Goal: Information Seeking & Learning: Compare options

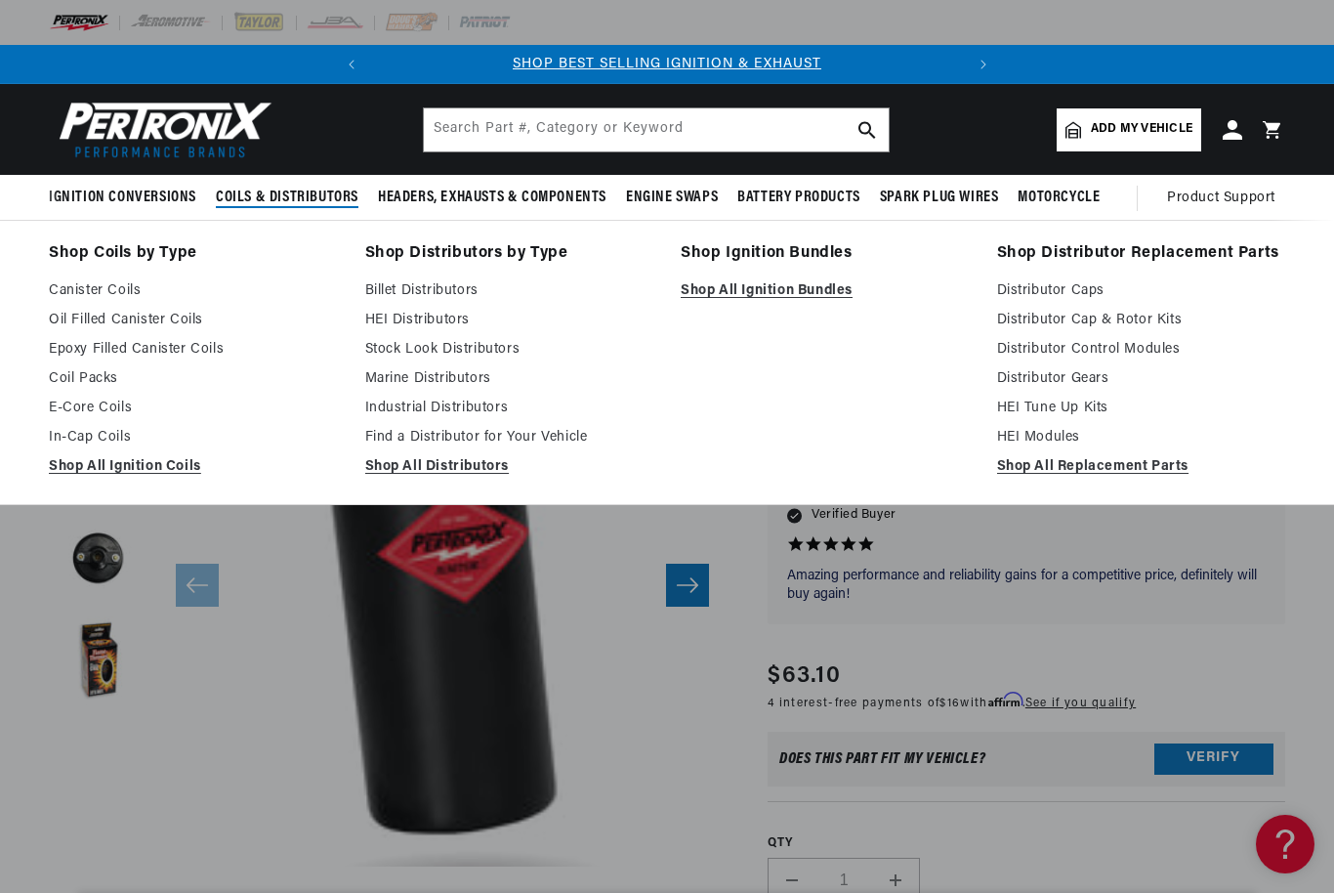
click at [131, 296] on link "Canister Coils" at bounding box center [193, 290] width 289 height 23
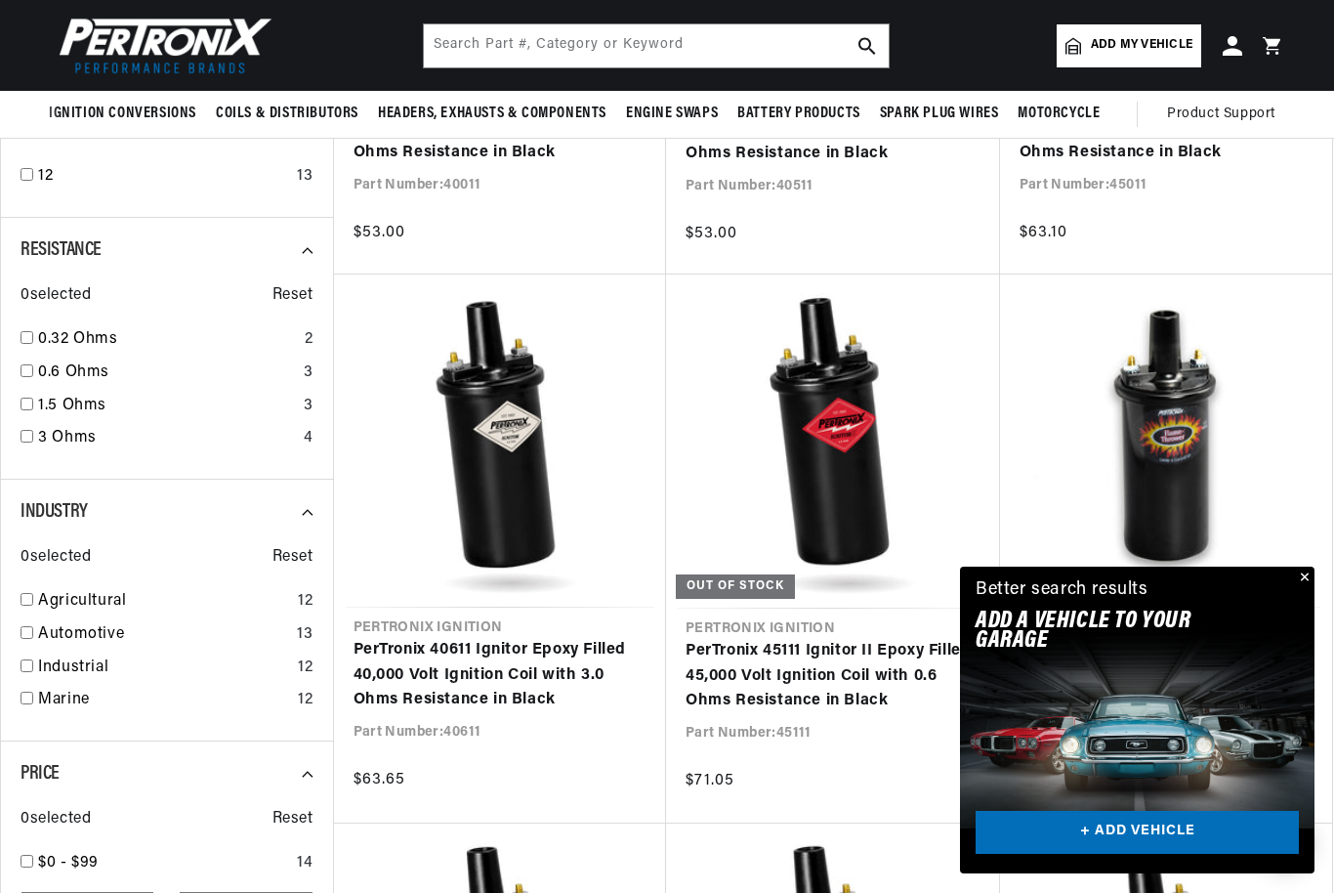
scroll to position [1054, 0]
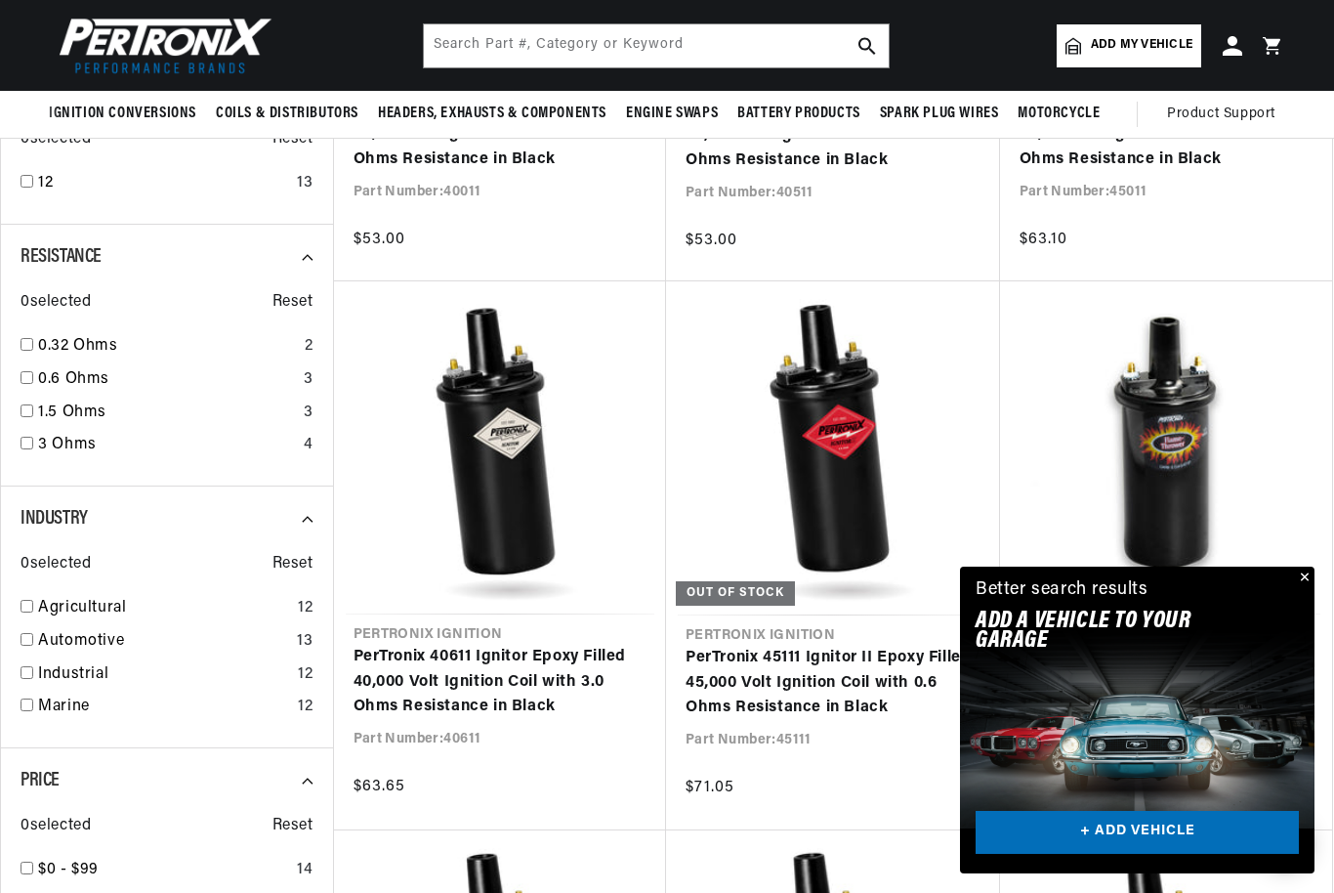
click at [27, 441] on input "checkbox" at bounding box center [27, 443] width 13 height 13
checkbox input "true"
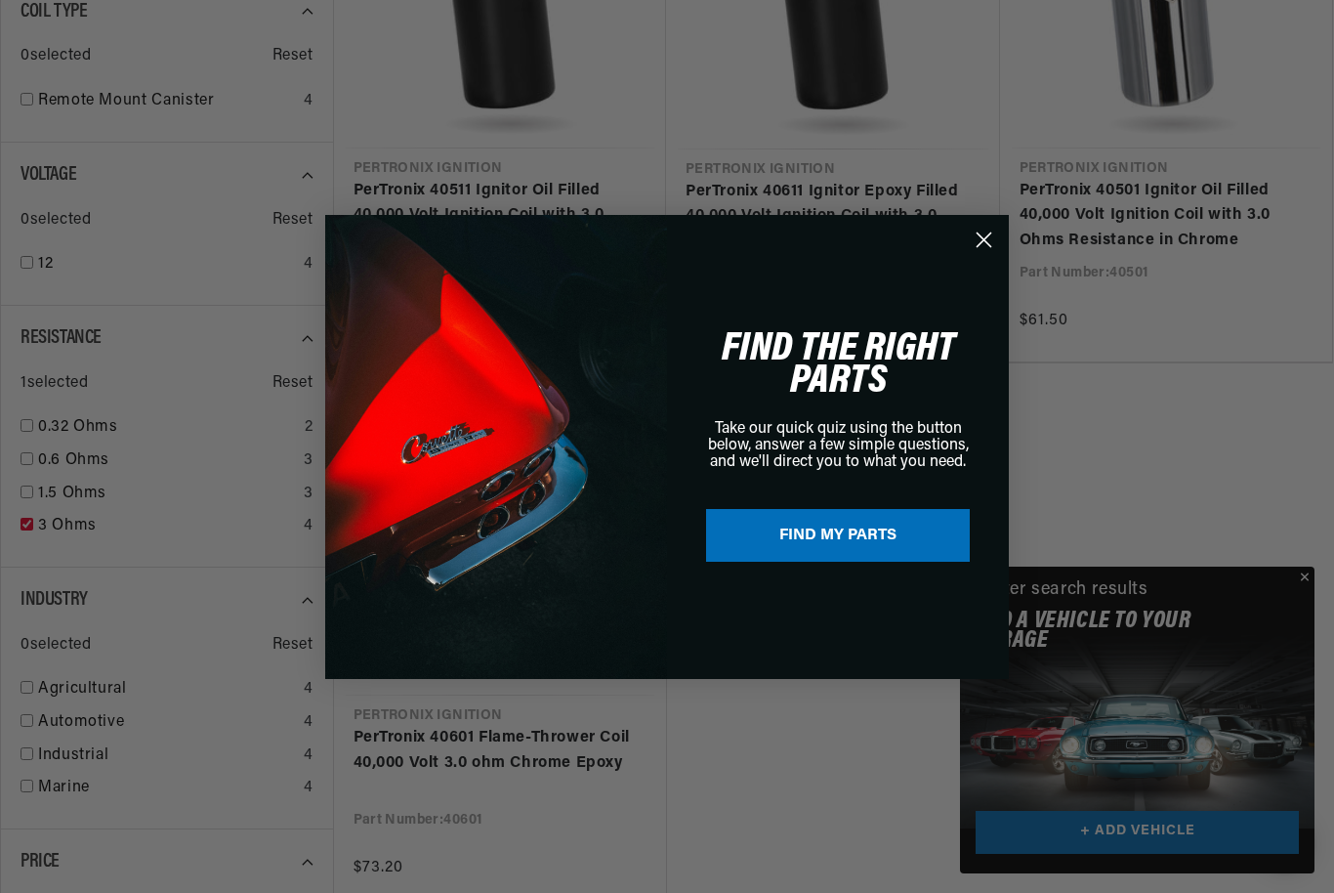
click at [988, 246] on icon "Close dialog" at bounding box center [985, 239] width 14 height 14
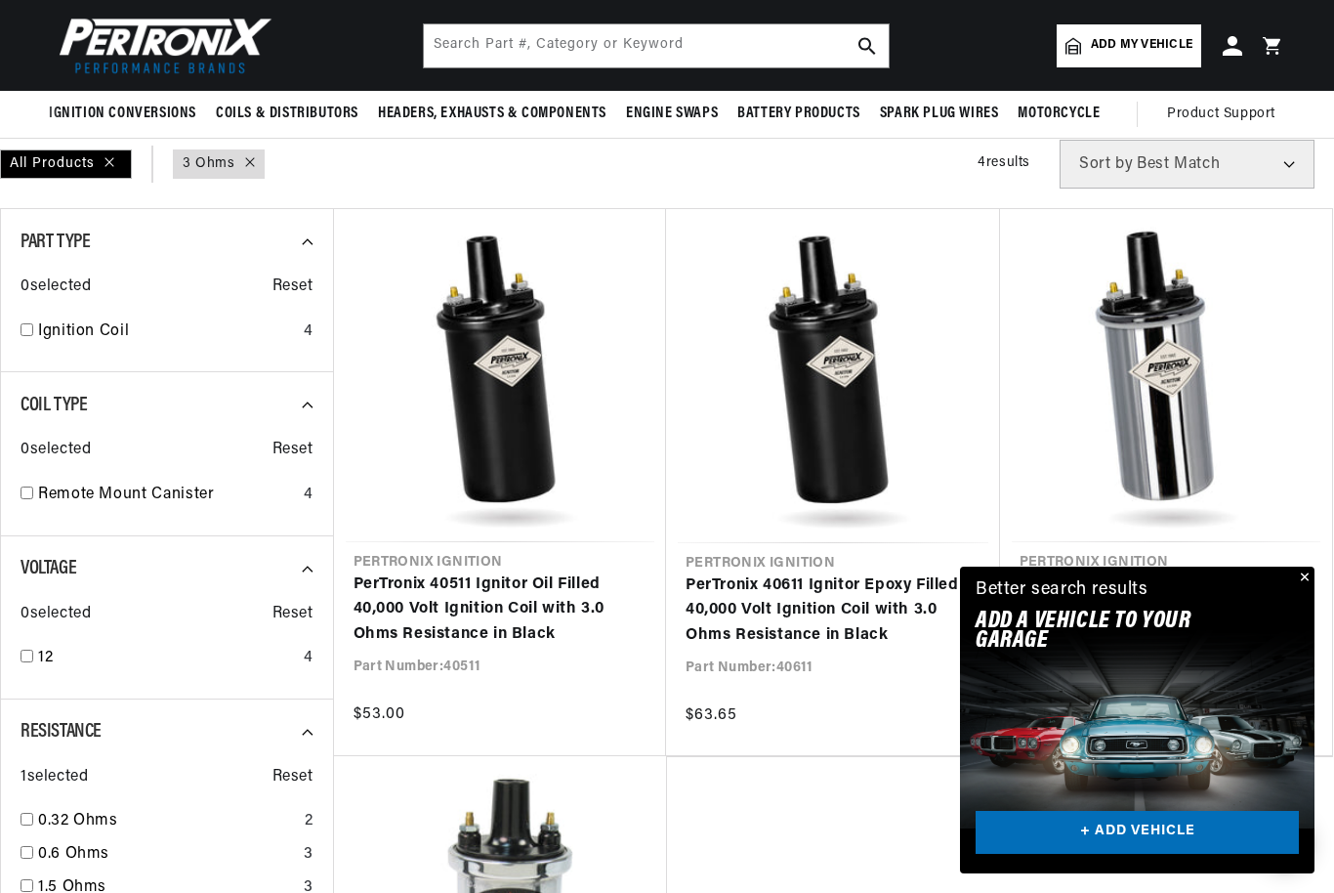
scroll to position [567, 0]
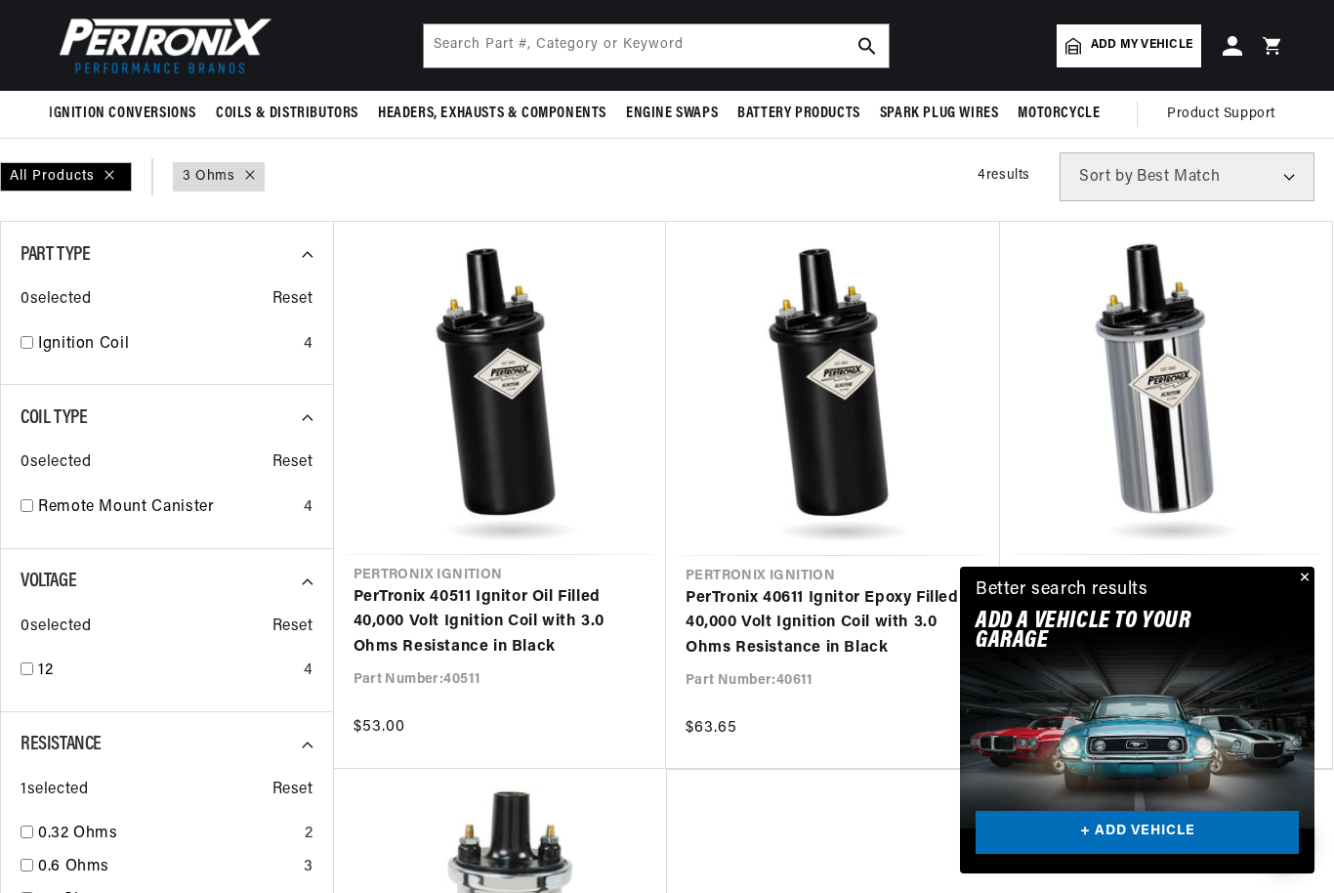
click at [1262, 585] on link "PerTronix 40501 Ignitor Oil Filled 40,000 Volt Ignition Coil with 3.0 Ohms Resi…" at bounding box center [1167, 622] width 294 height 75
